Goal: Transaction & Acquisition: Subscribe to service/newsletter

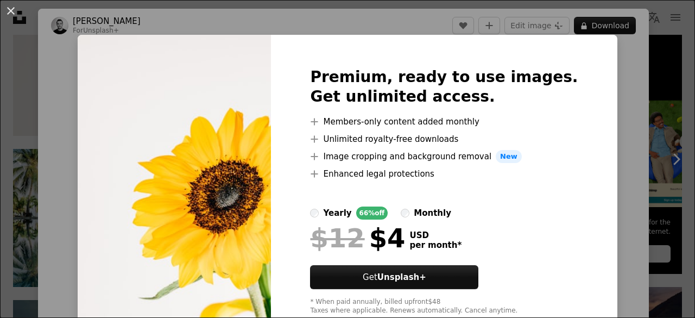
scroll to position [45, 0]
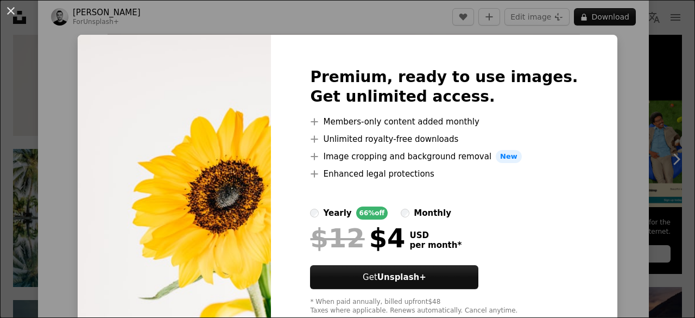
click at [598, 52] on div "An X shape Premium, ready to use images. Get unlimited access. A plus sign Memb…" at bounding box center [347, 159] width 695 height 318
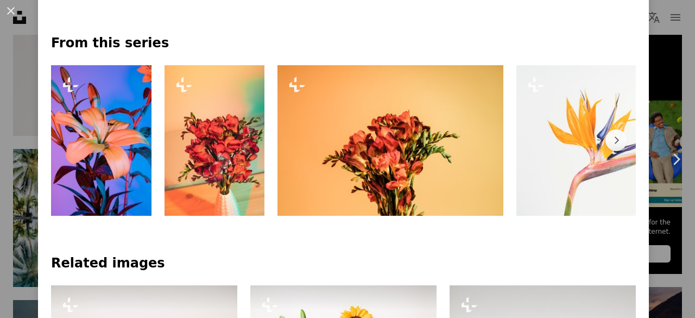
scroll to position [506, 0]
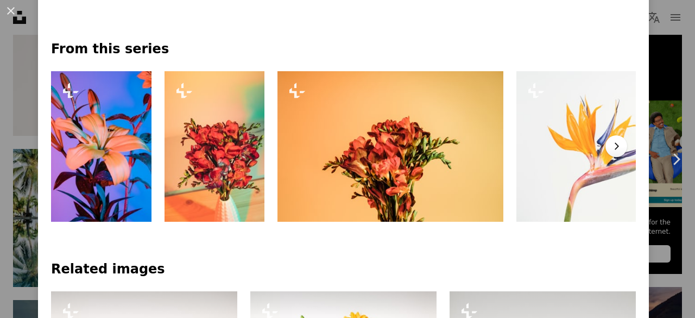
click at [611, 146] on icon "Chevron right" at bounding box center [616, 146] width 11 height 11
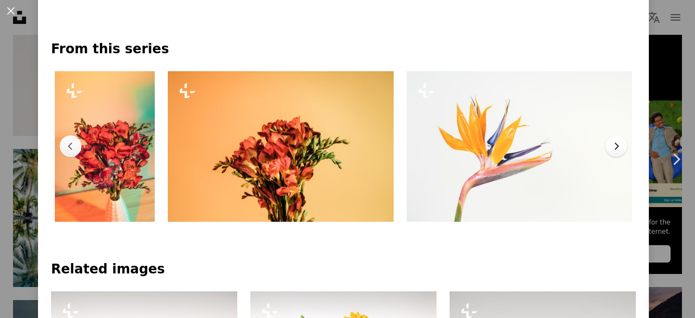
scroll to position [0, 113]
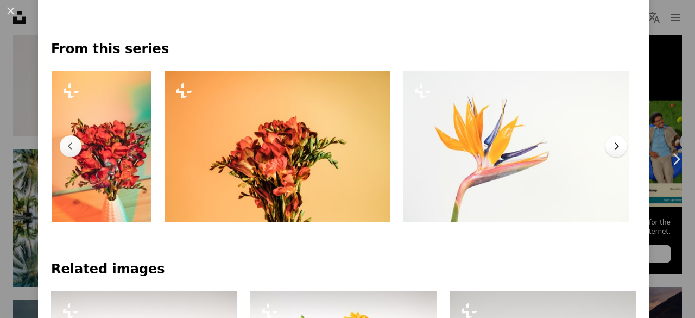
click at [611, 146] on icon "Chevron right" at bounding box center [616, 146] width 11 height 11
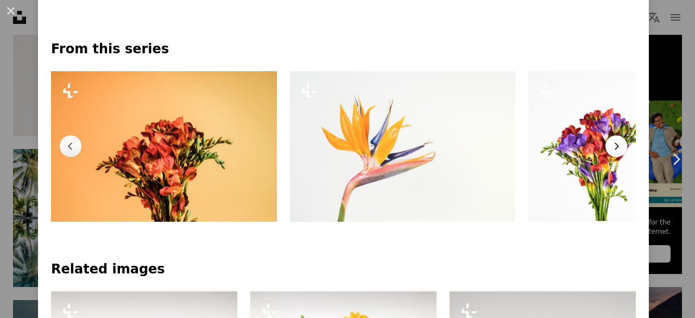
click at [611, 146] on icon "Chevron right" at bounding box center [616, 146] width 11 height 11
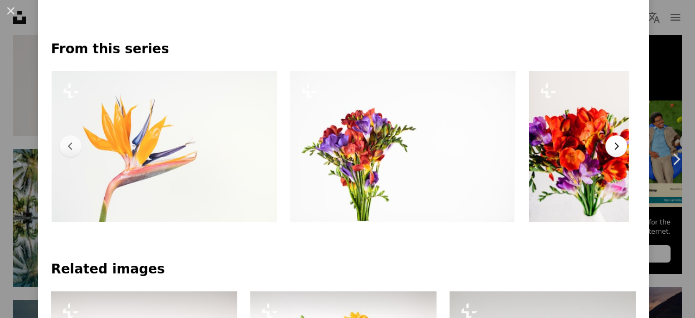
click at [611, 146] on icon "Chevron right" at bounding box center [616, 146] width 11 height 11
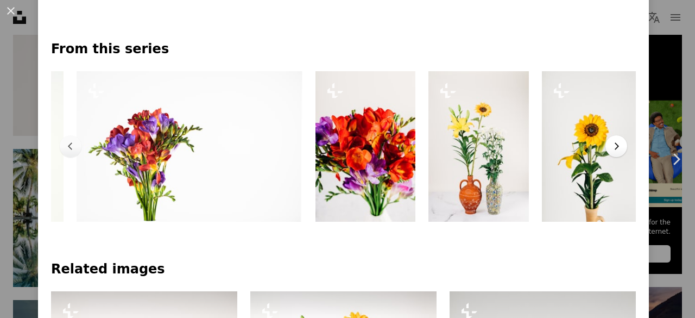
scroll to position [0, 704]
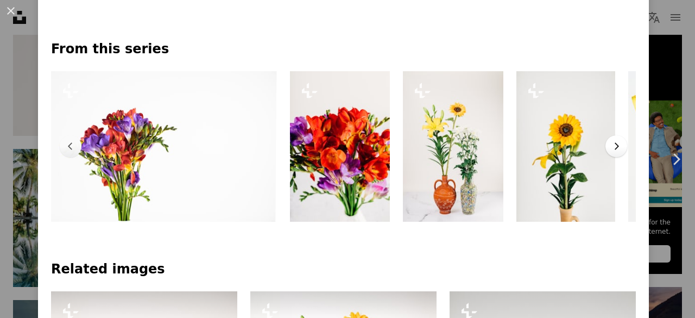
click at [611, 146] on icon "Chevron right" at bounding box center [616, 146] width 11 height 11
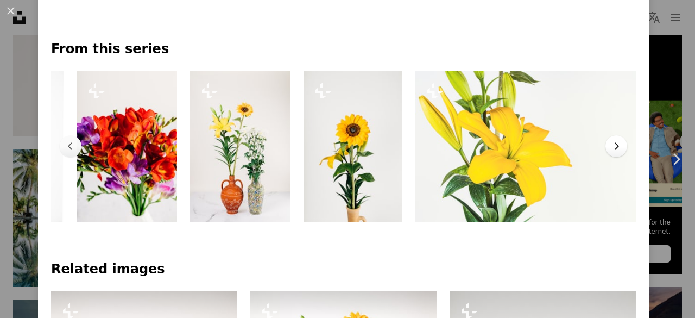
scroll to position [0, 943]
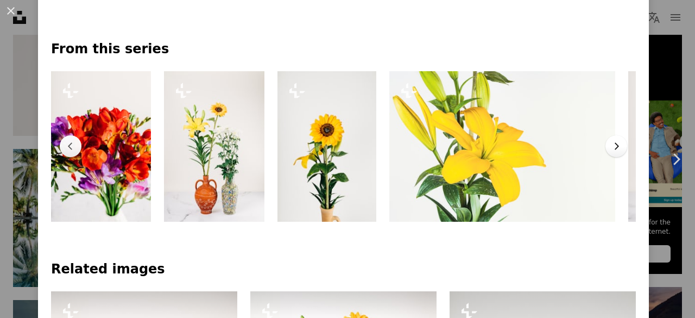
click at [611, 146] on icon "Chevron right" at bounding box center [616, 146] width 11 height 11
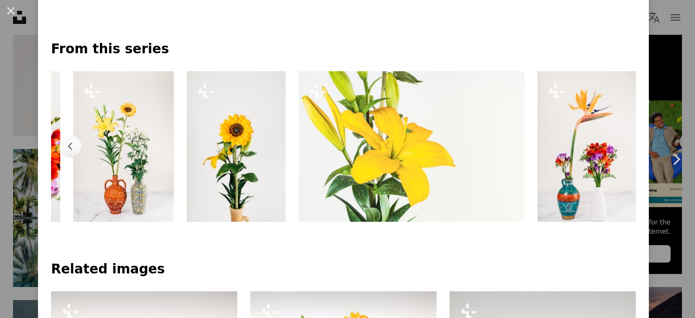
scroll to position [0, 1042]
click at [667, 157] on icon "Chevron right" at bounding box center [675, 158] width 17 height 17
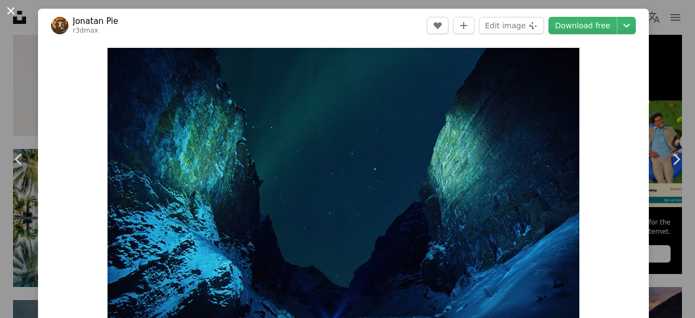
click at [15, 12] on button "An X shape" at bounding box center [10, 10] width 13 height 13
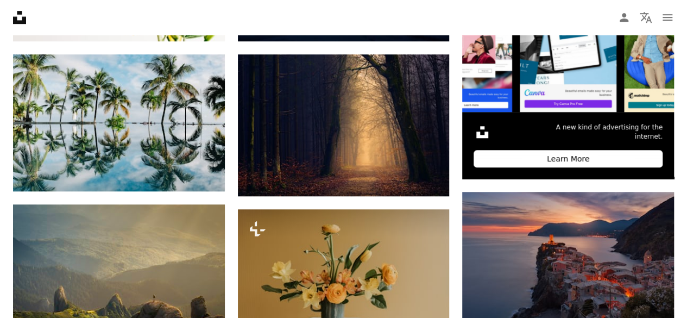
scroll to position [307, 0]
